Goal: Find specific page/section: Find specific page/section

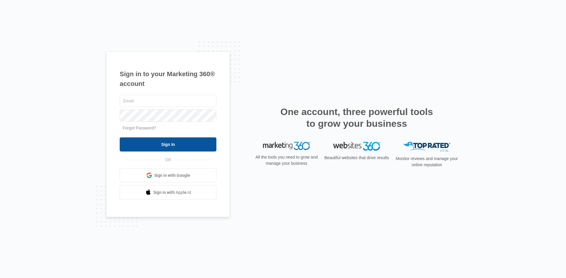
type input "[EMAIL_ADDRESS][DOMAIN_NAME]"
click at [187, 139] on input "Sign In" at bounding box center [168, 145] width 97 height 14
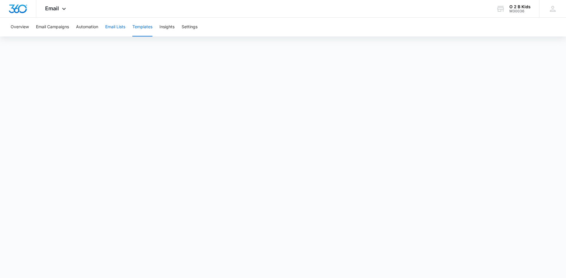
click at [114, 26] on button "Email Lists" at bounding box center [115, 27] width 20 height 19
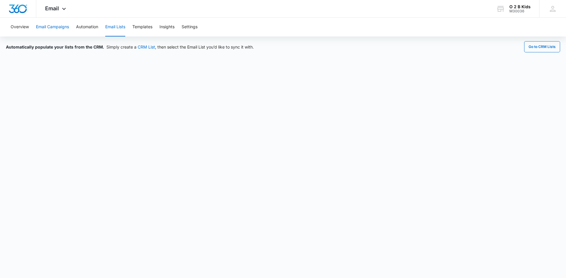
click at [48, 26] on button "Email Campaigns" at bounding box center [52, 27] width 33 height 19
